Goal: Navigation & Orientation: Understand site structure

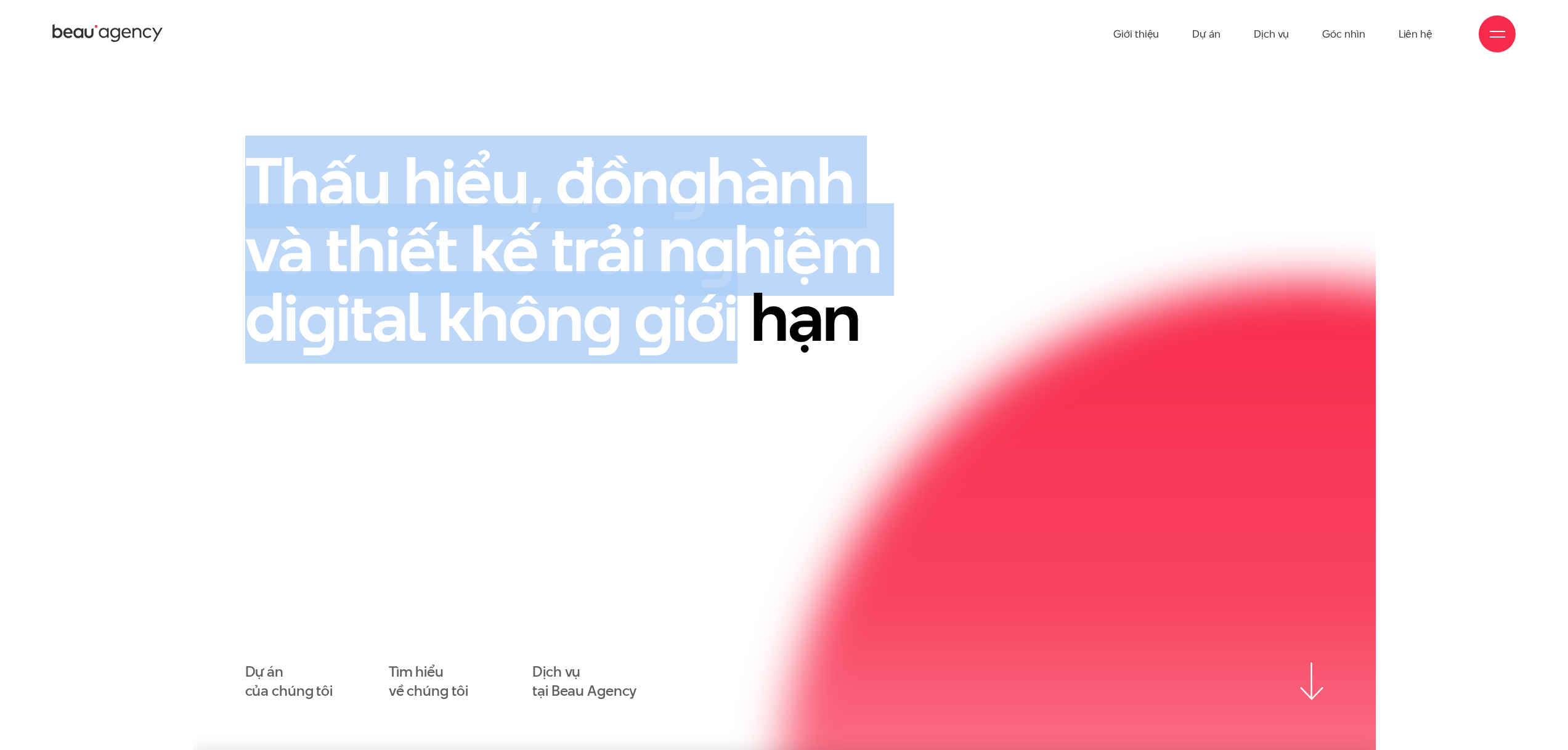
drag, startPoint x: 535, startPoint y: 266, endPoint x: 879, endPoint y: 330, distance: 349.9
click at [880, 330] on h1 "Thấu hiểu, đồn g hành và thiết kế trải n g hiệm di g ital khôn g g iới hạn" at bounding box center [584, 249] width 678 height 203
drag, startPoint x: 944, startPoint y: 319, endPoint x: 180, endPoint y: 147, distance: 783.1
click at [201, 157] on div "Thấu hiểu, đồn g hành và thiết kế trải n g hiệm di g ital khôn g g iới hạn Dự á…" at bounding box center [784, 424] width 1183 height 553
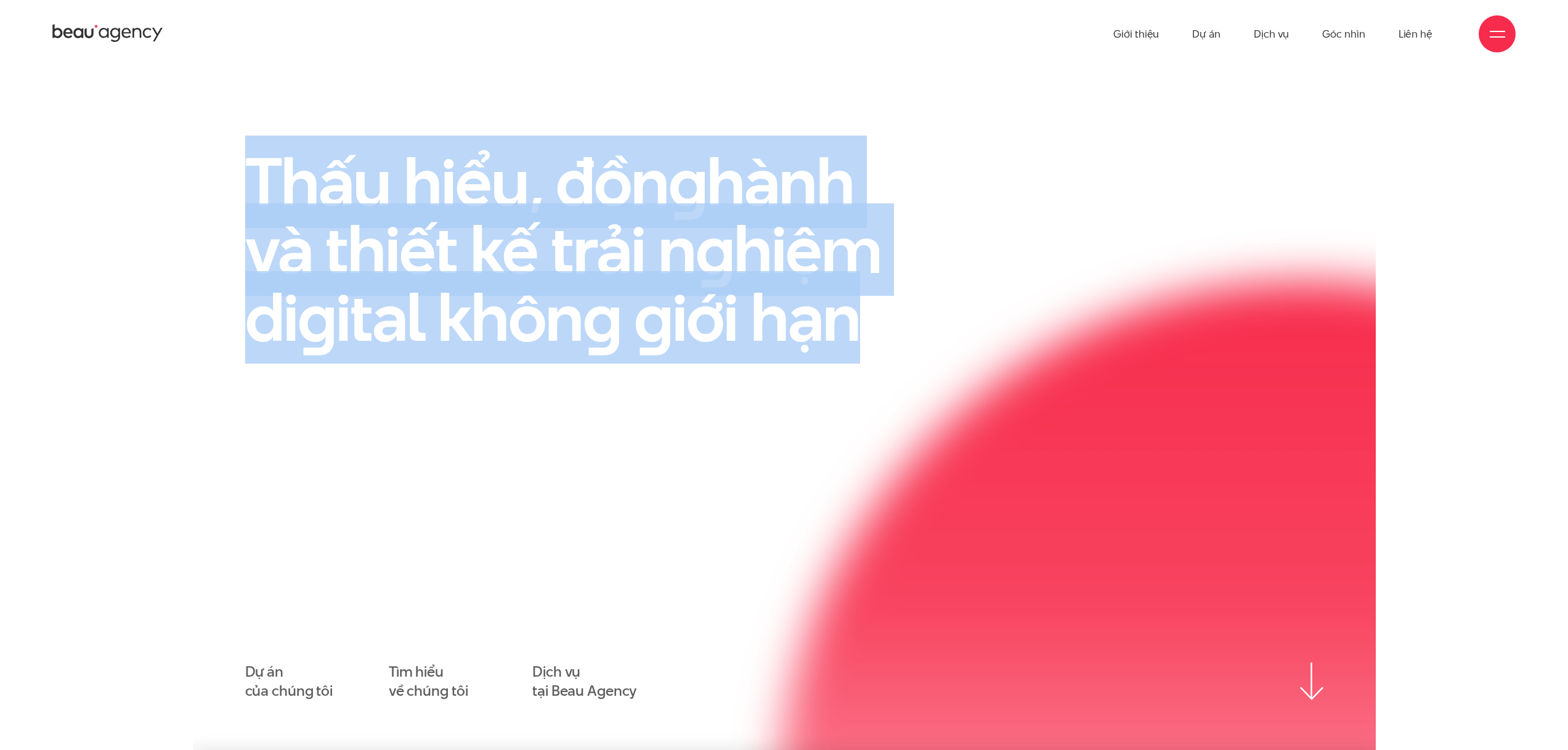
drag, startPoint x: 179, startPoint y: 147, endPoint x: 965, endPoint y: 322, distance: 805.2
drag, startPoint x: 966, startPoint y: 322, endPoint x: 981, endPoint y: 323, distance: 15.0
click at [968, 322] on div "Thấu hiểu, đồn g hành và thiết kế trải n g hiệm di g ital khôn g g iới hạn" at bounding box center [599, 265] width 739 height 234
drag, startPoint x: 958, startPoint y: 321, endPoint x: 302, endPoint y: 140, distance: 680.5
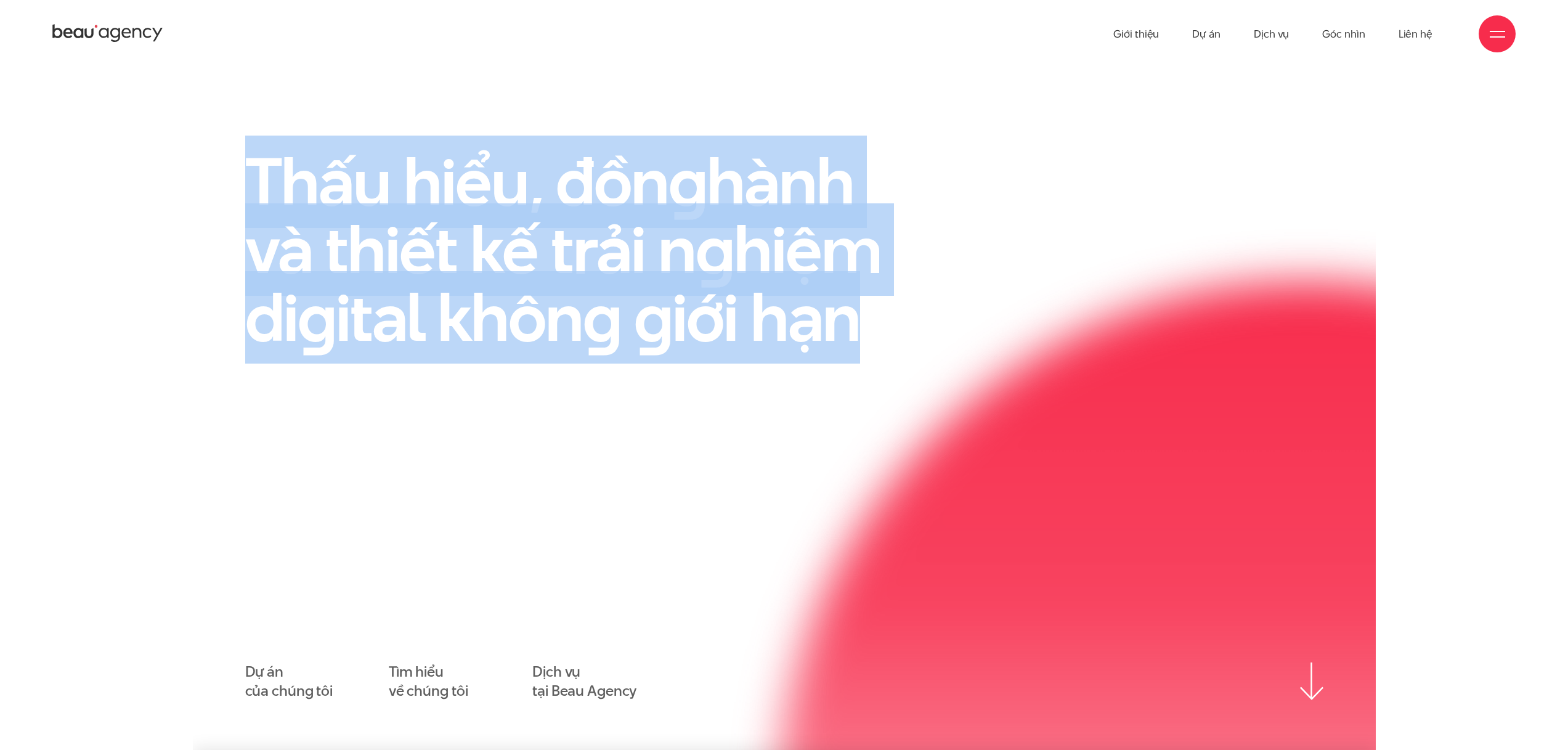
click at [302, 148] on div "Thấu hiểu, đồn g hành và thiết kế trải n g hiệm di g ital khôn g g iới hạn" at bounding box center [784, 265] width 1109 height 234
click at [302, 148] on h1 "Thấu hiểu, đồn g hành và thiết kế trải n g hiệm di g ital khôn g g iới hạn" at bounding box center [584, 249] width 678 height 203
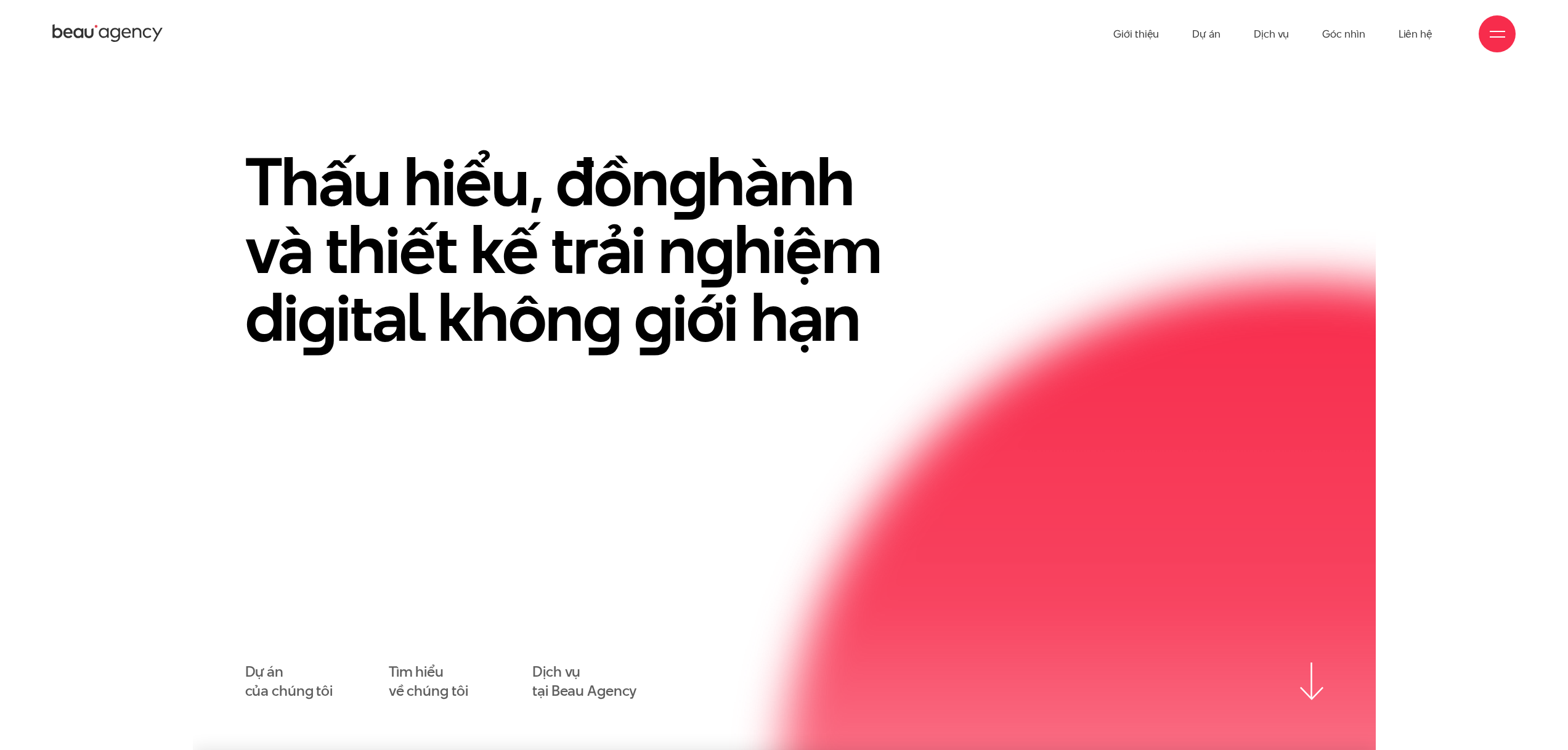
click at [117, 33] on icon at bounding box center [107, 34] width 111 height 22
